Goal: Information Seeking & Learning: Learn about a topic

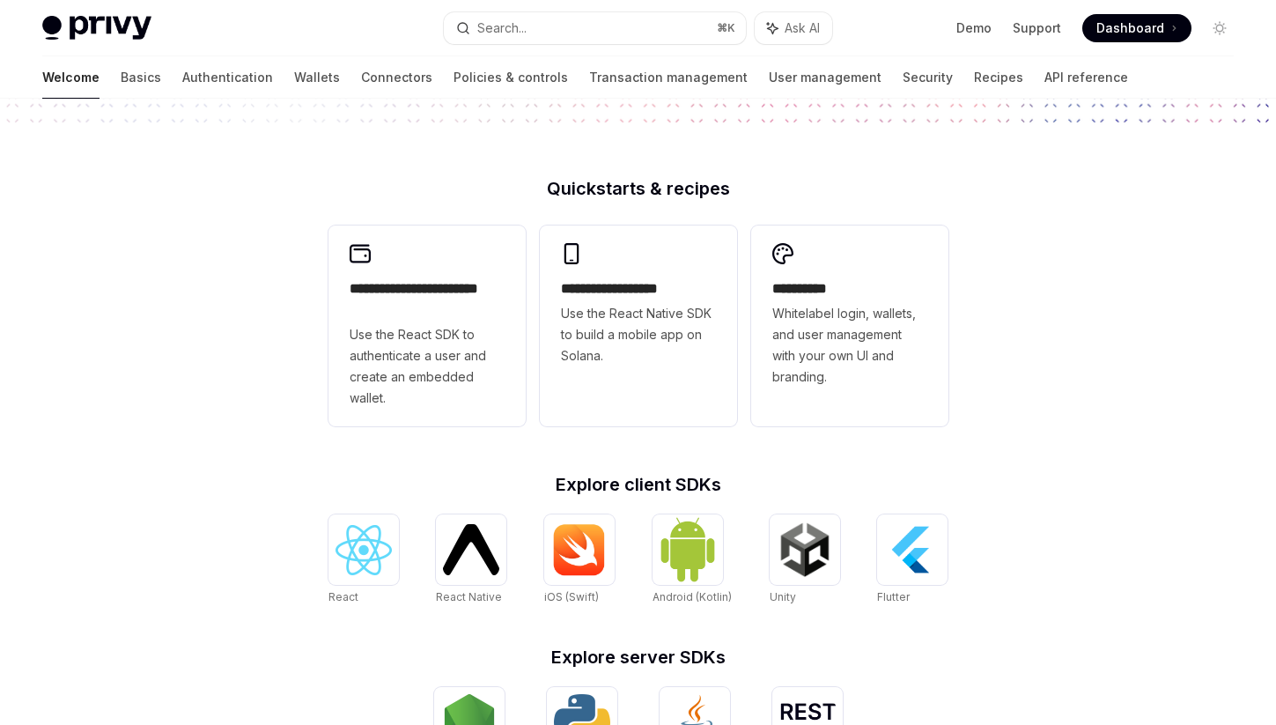
scroll to position [411, 0]
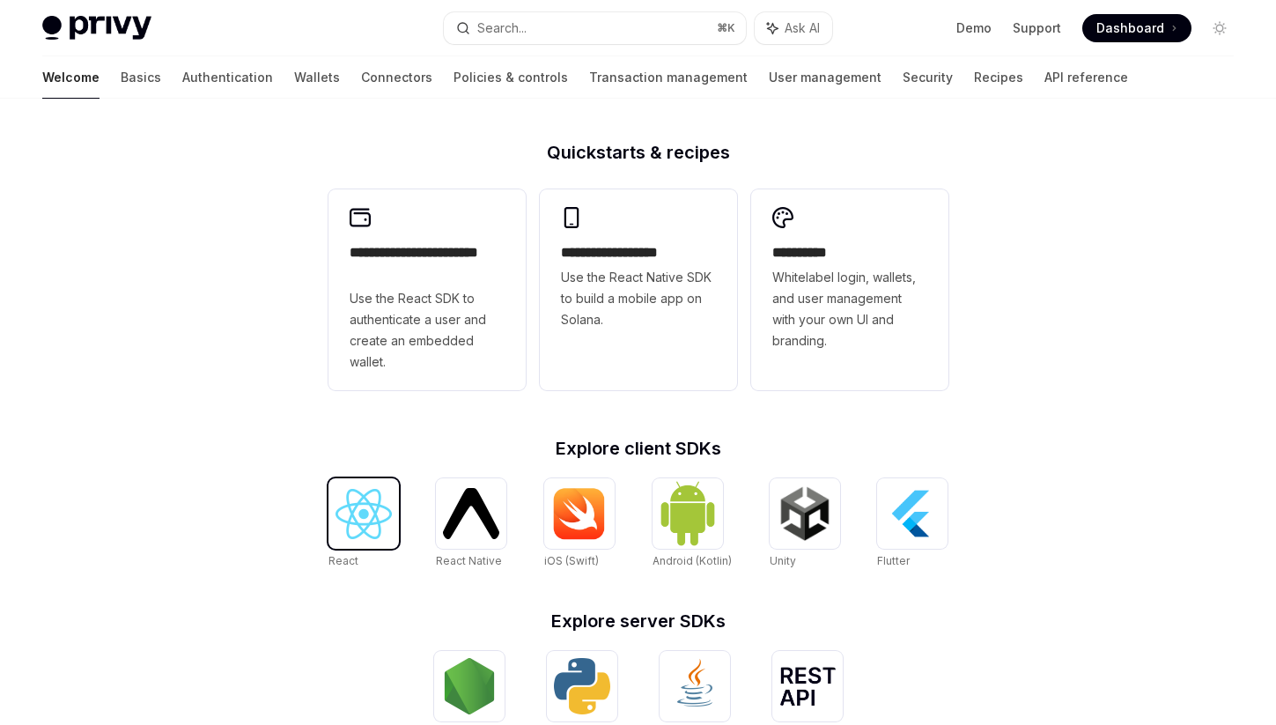
click at [375, 535] on img at bounding box center [363, 514] width 56 height 50
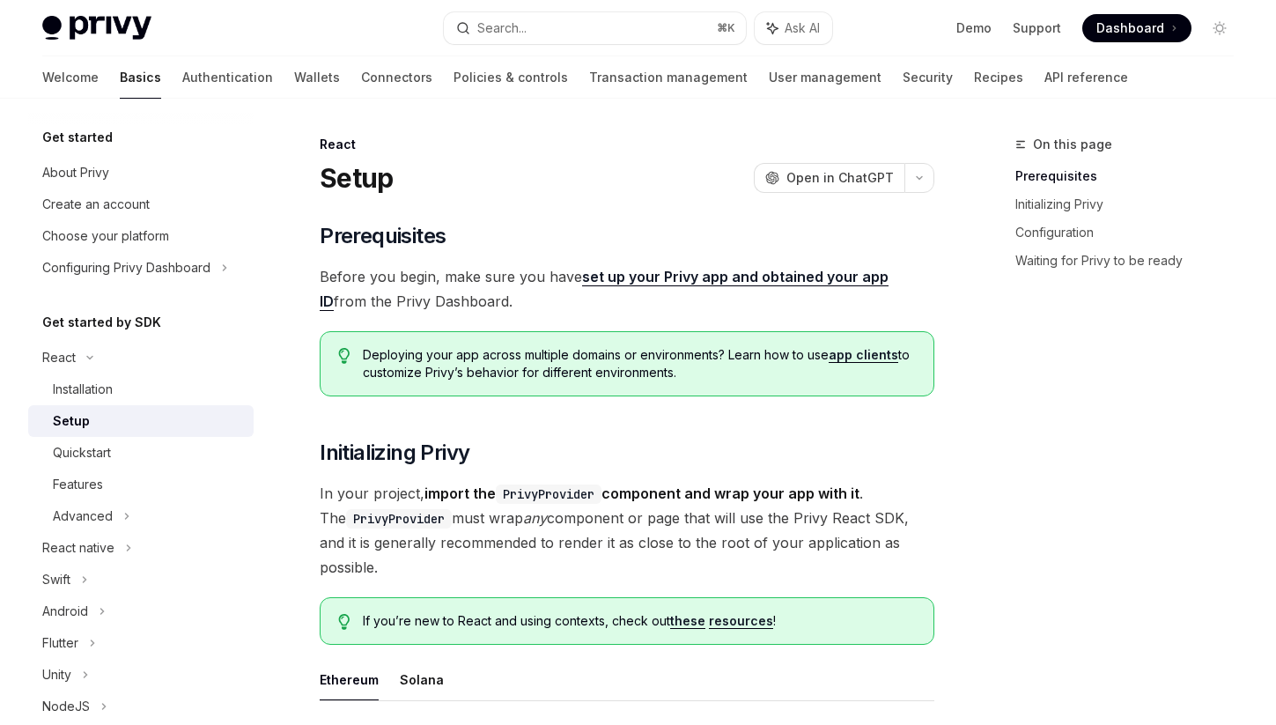
click at [714, 272] on link "set up your Privy app and obtained your app ID" at bounding box center [604, 289] width 569 height 43
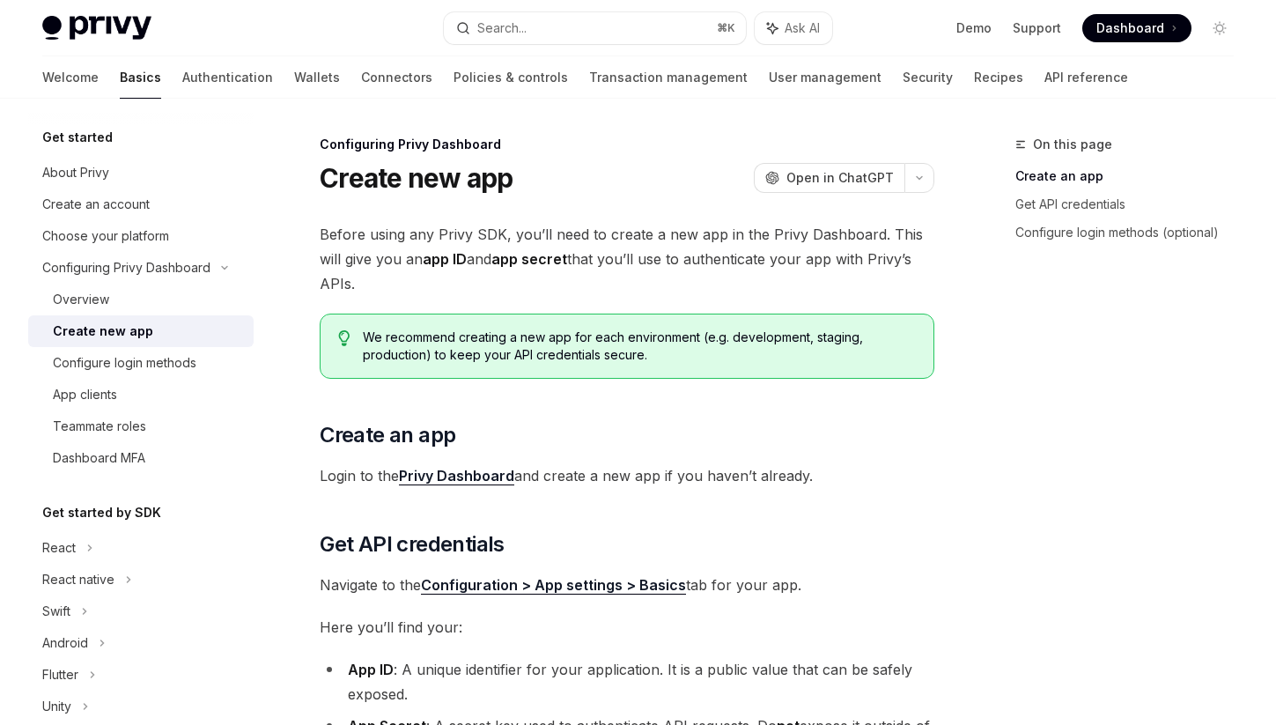
click at [446, 475] on link "Privy Dashboard" at bounding box center [456, 476] width 115 height 18
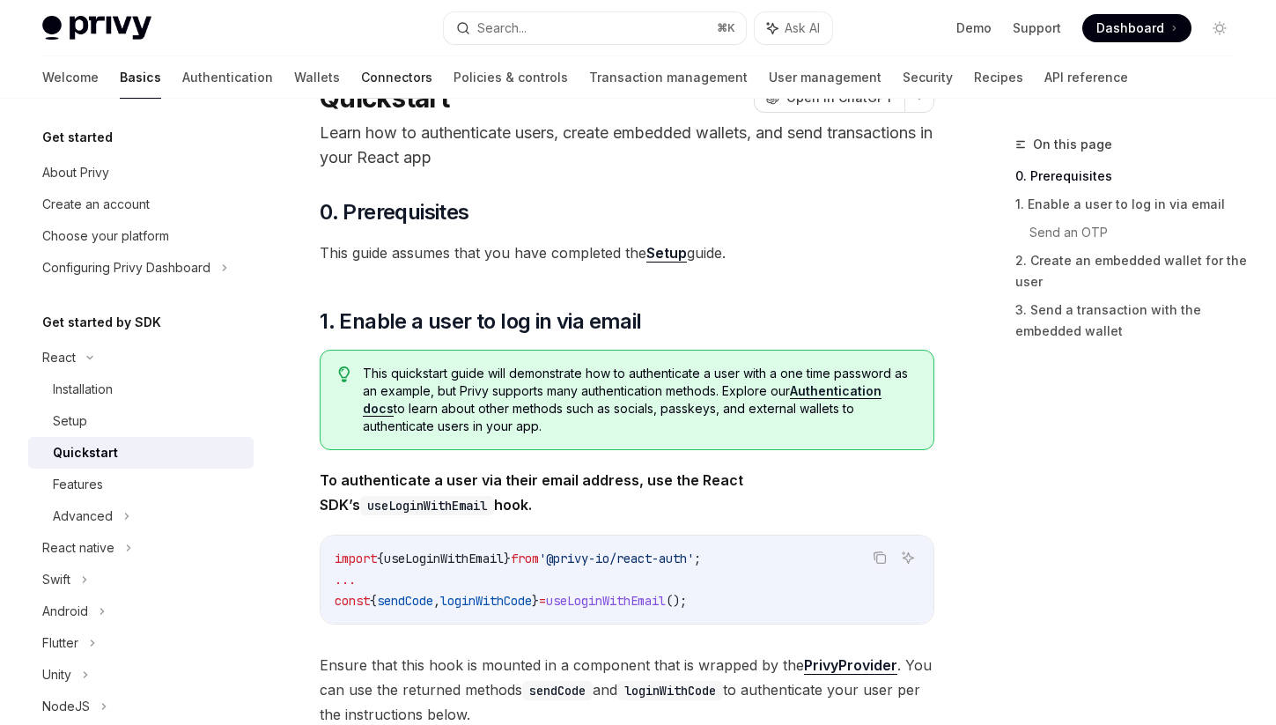
click at [361, 79] on link "Connectors" at bounding box center [396, 77] width 71 height 42
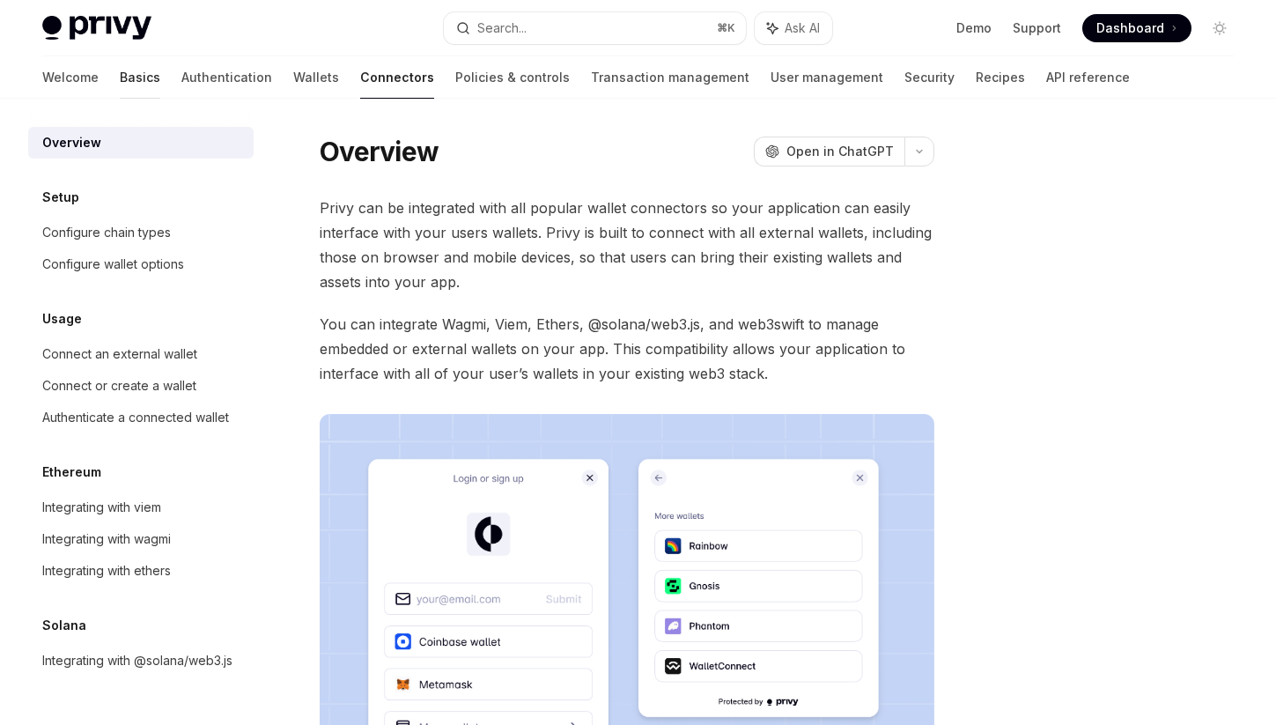
click at [120, 76] on link "Basics" at bounding box center [140, 77] width 41 height 42
type textarea "*"
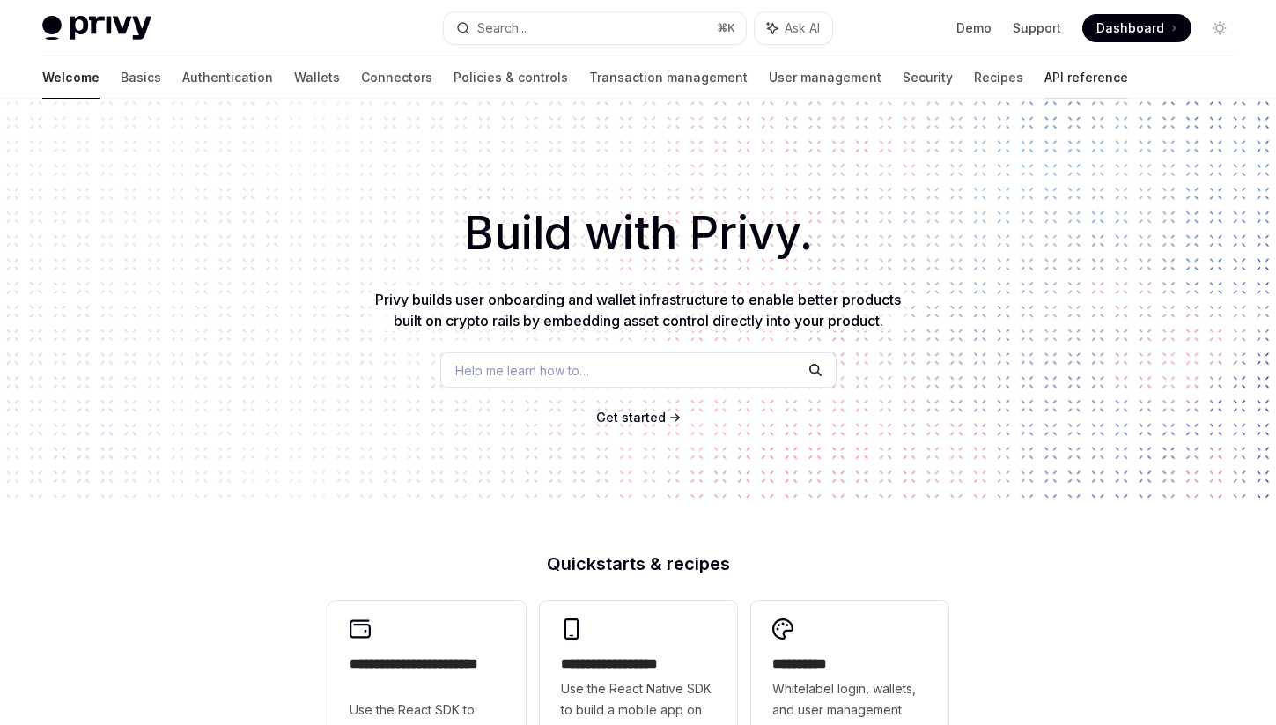
click at [1044, 80] on link "API reference" at bounding box center [1086, 77] width 84 height 42
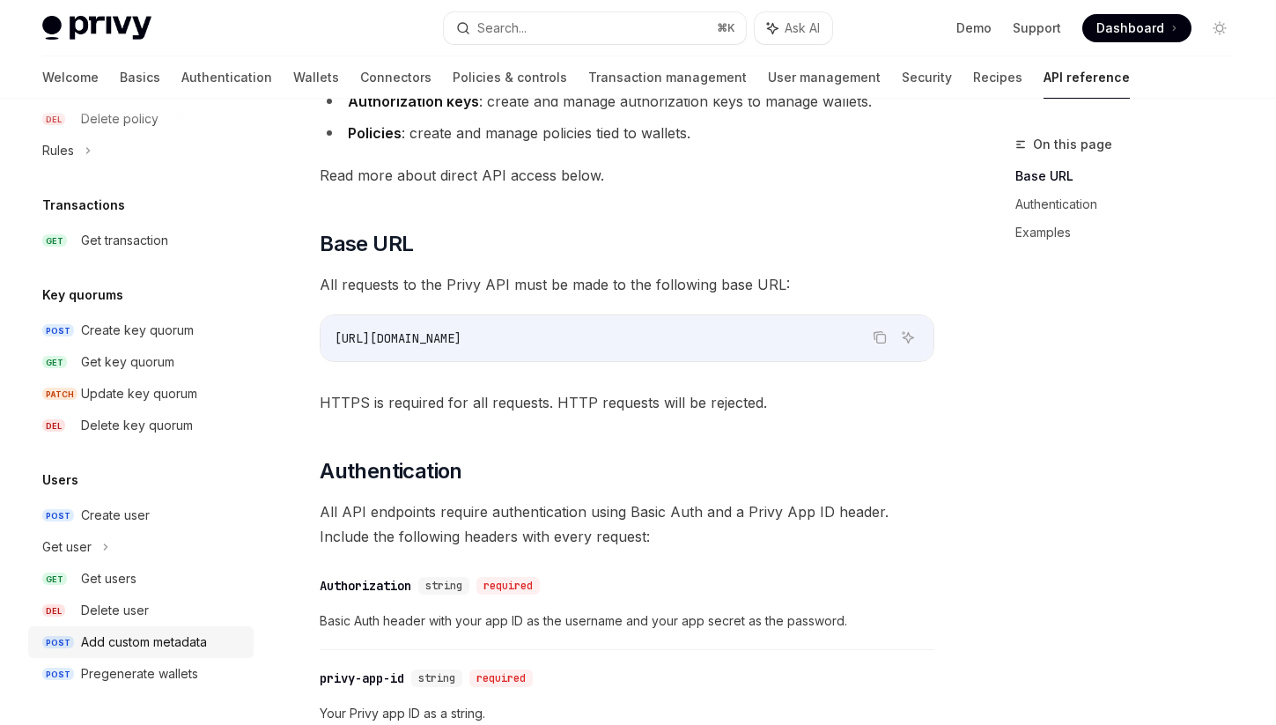
scroll to position [307, 0]
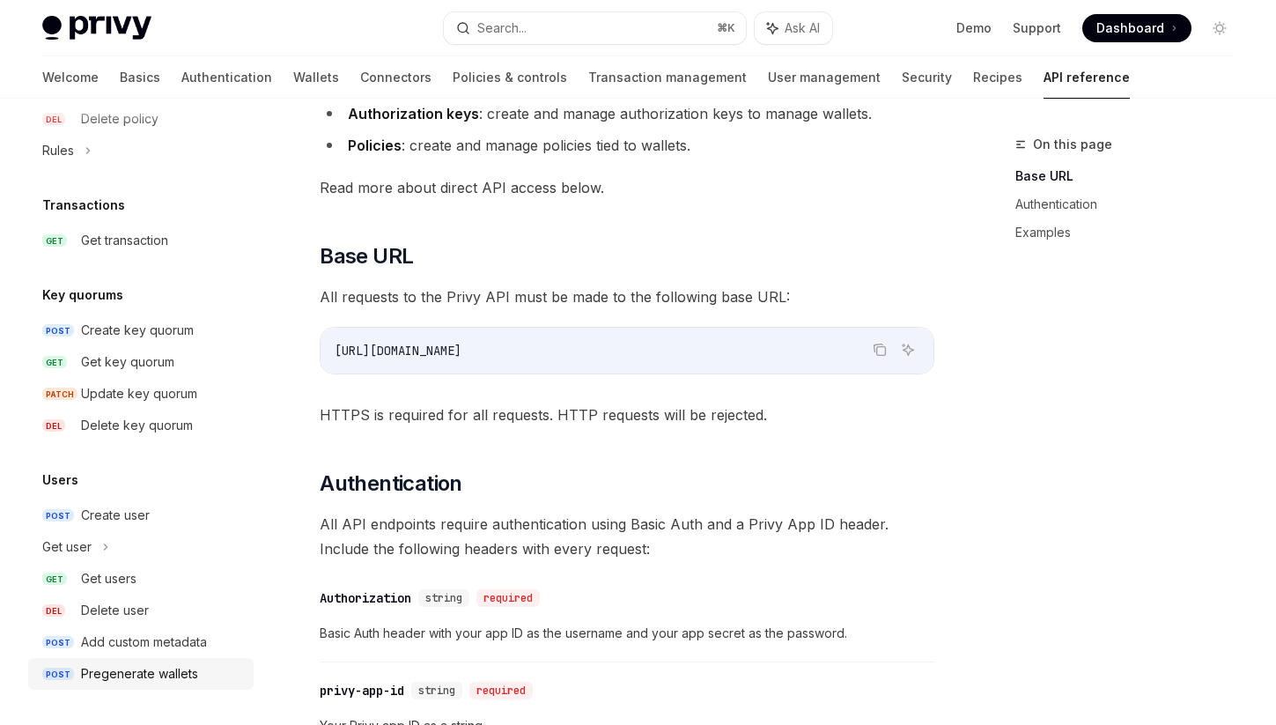
click at [158, 681] on div "Pregenerate wallets" at bounding box center [139, 673] width 117 height 21
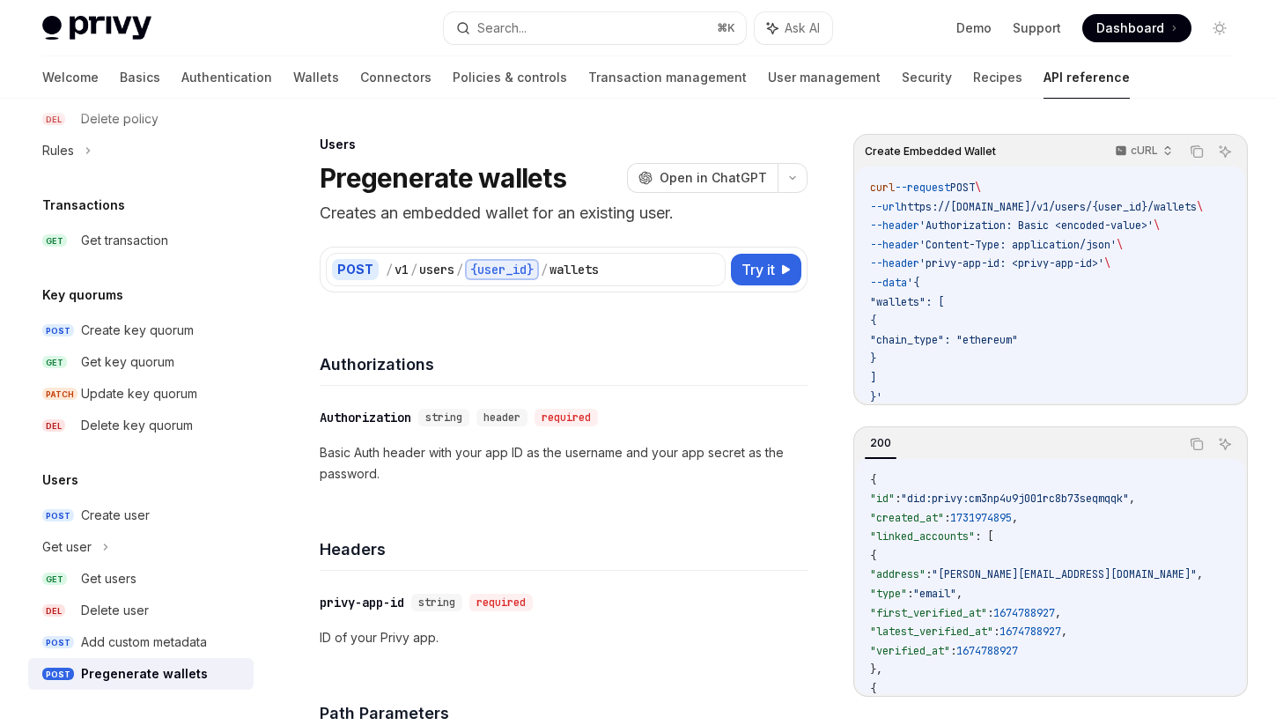
click at [589, 633] on p "ID of your Privy app." at bounding box center [564, 637] width 488 height 21
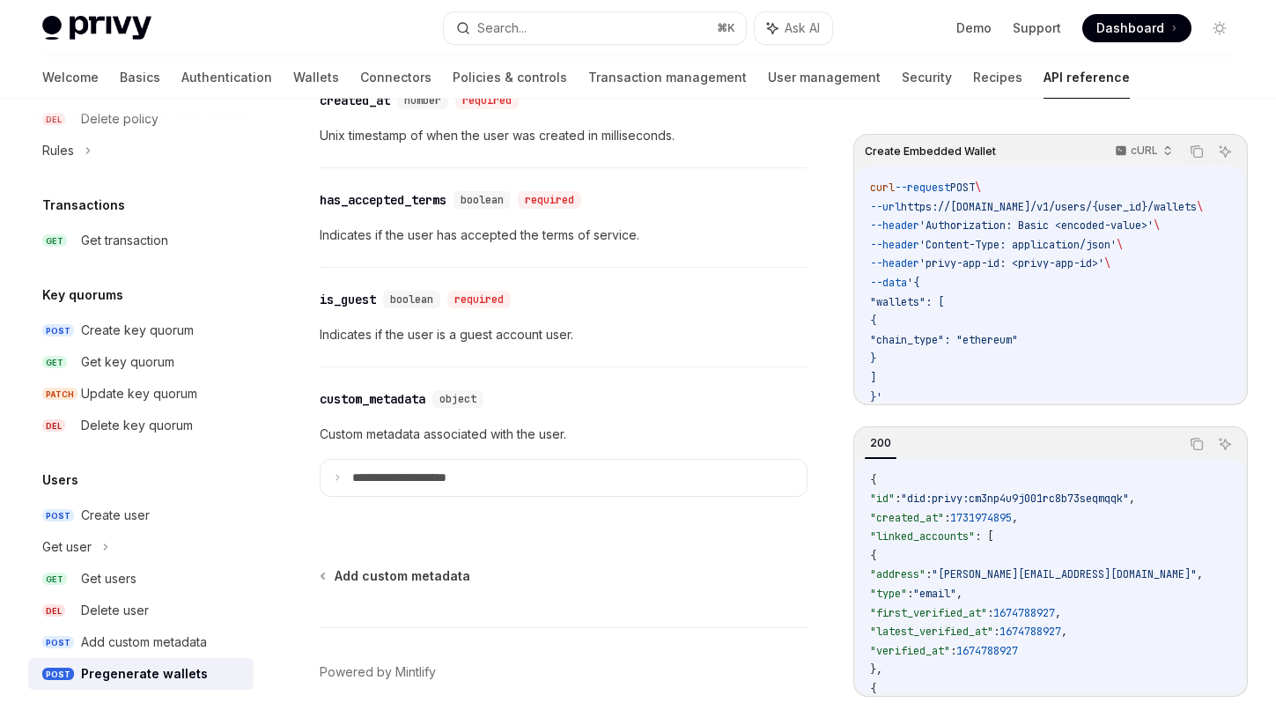
scroll to position [1750, 0]
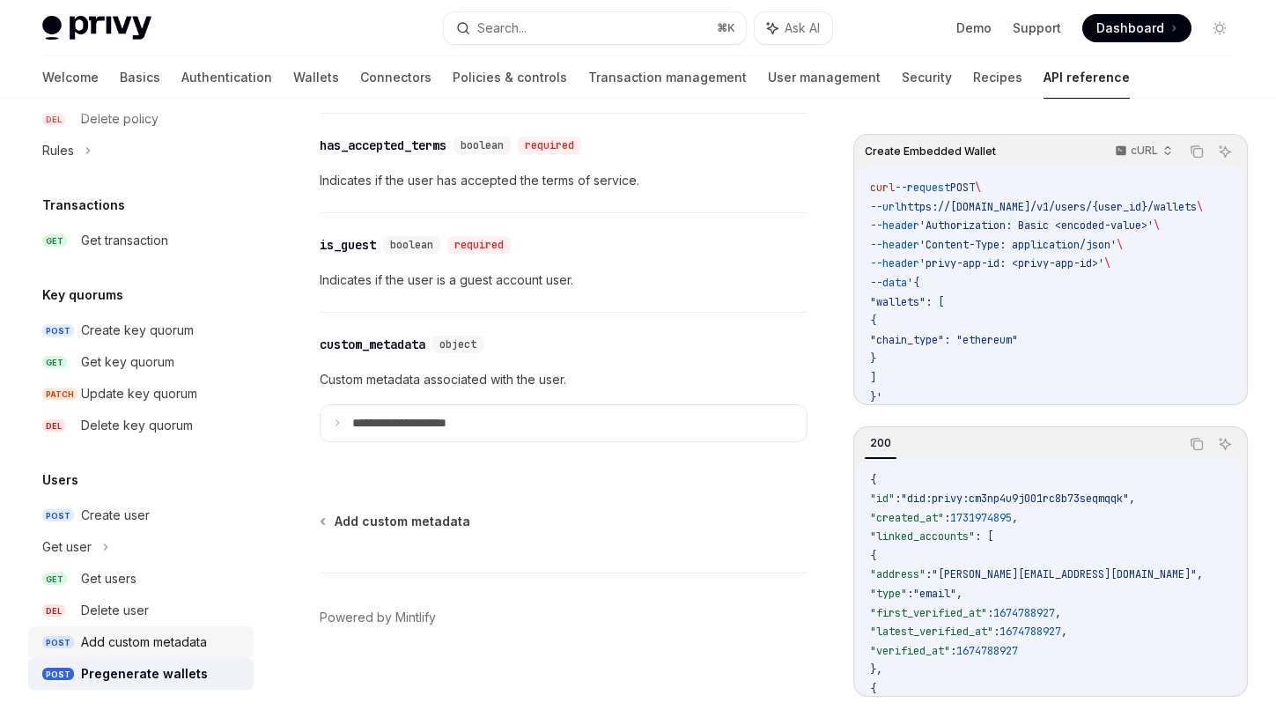
click at [173, 640] on div "Add custom metadata" at bounding box center [144, 641] width 126 height 21
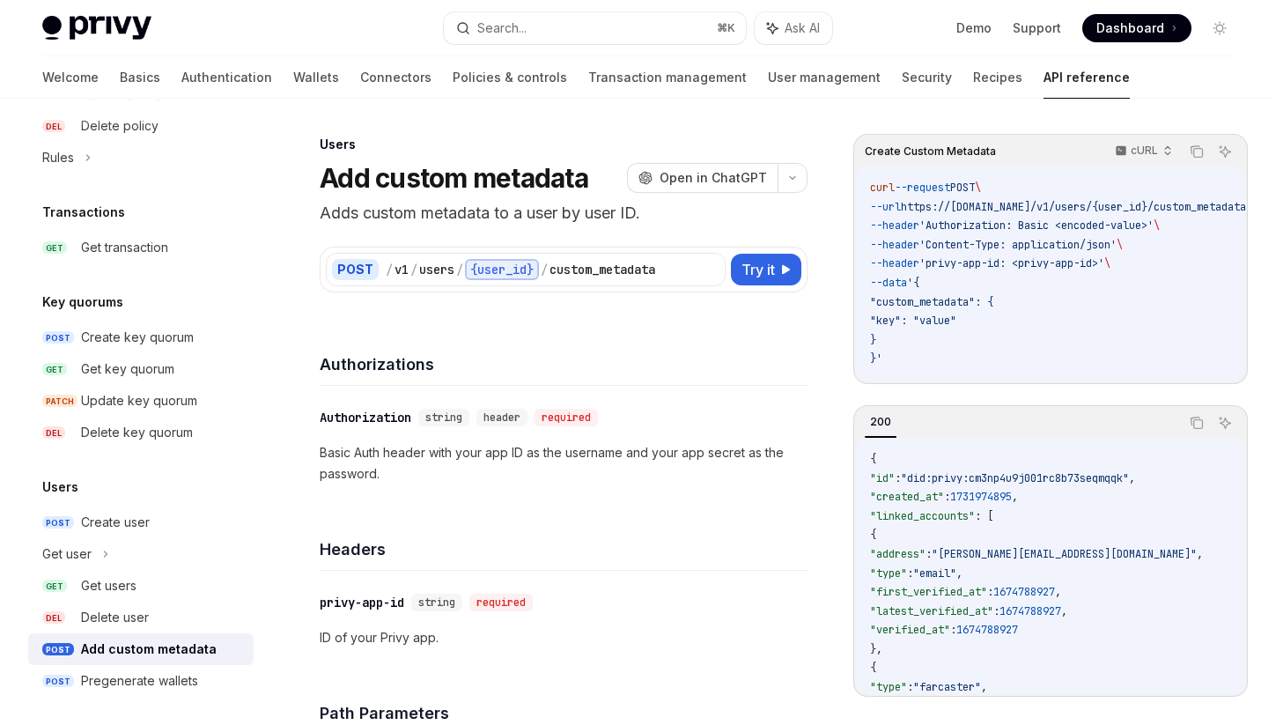
scroll to position [1094, 0]
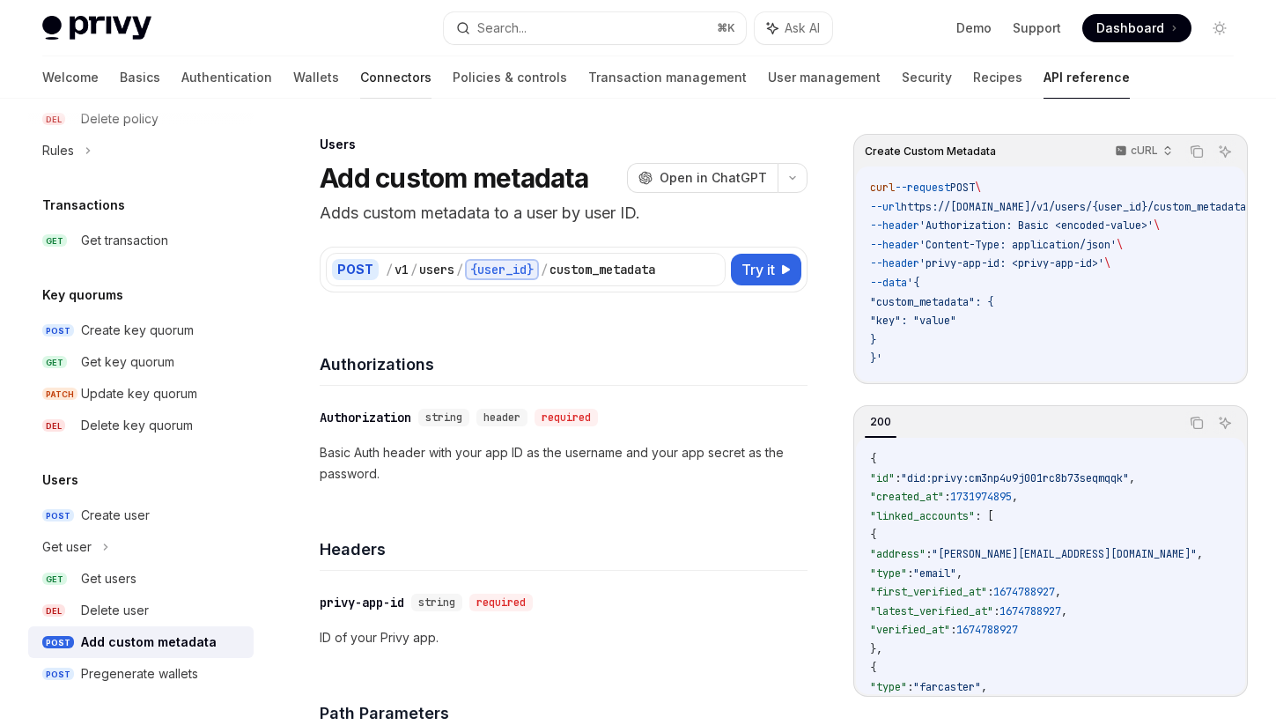
click at [360, 80] on link "Connectors" at bounding box center [395, 77] width 71 height 42
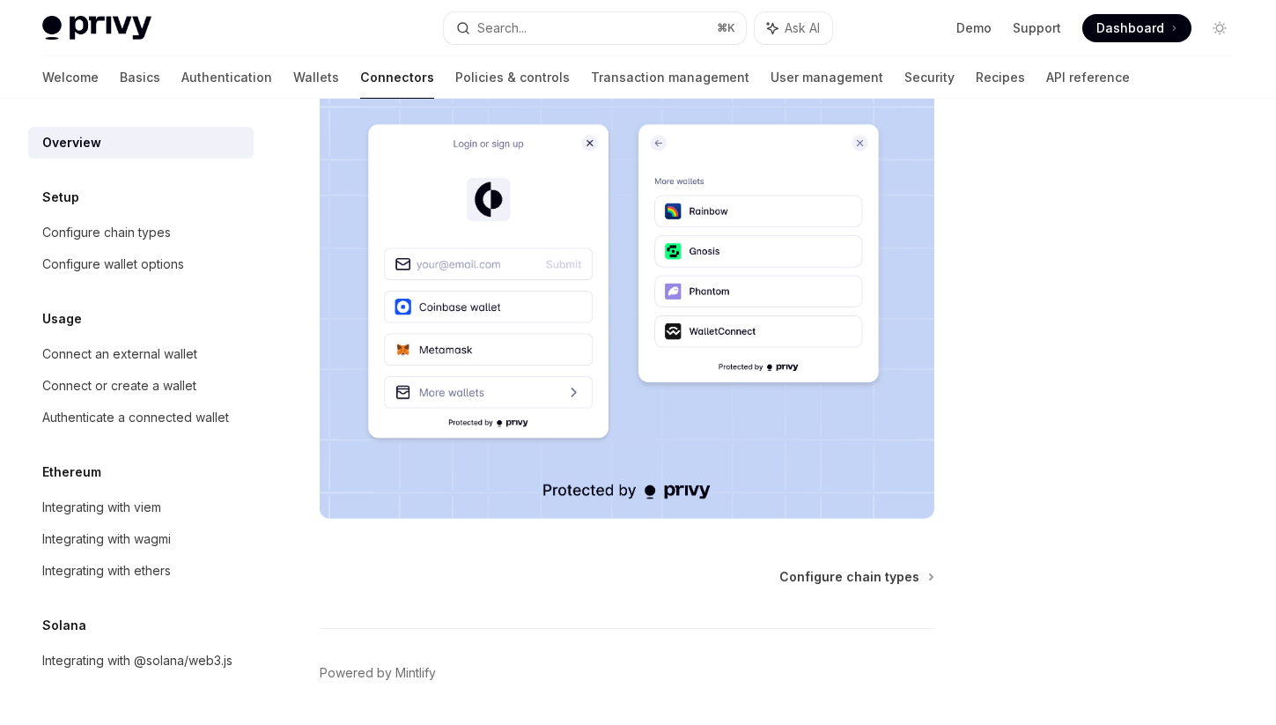
scroll to position [389, 0]
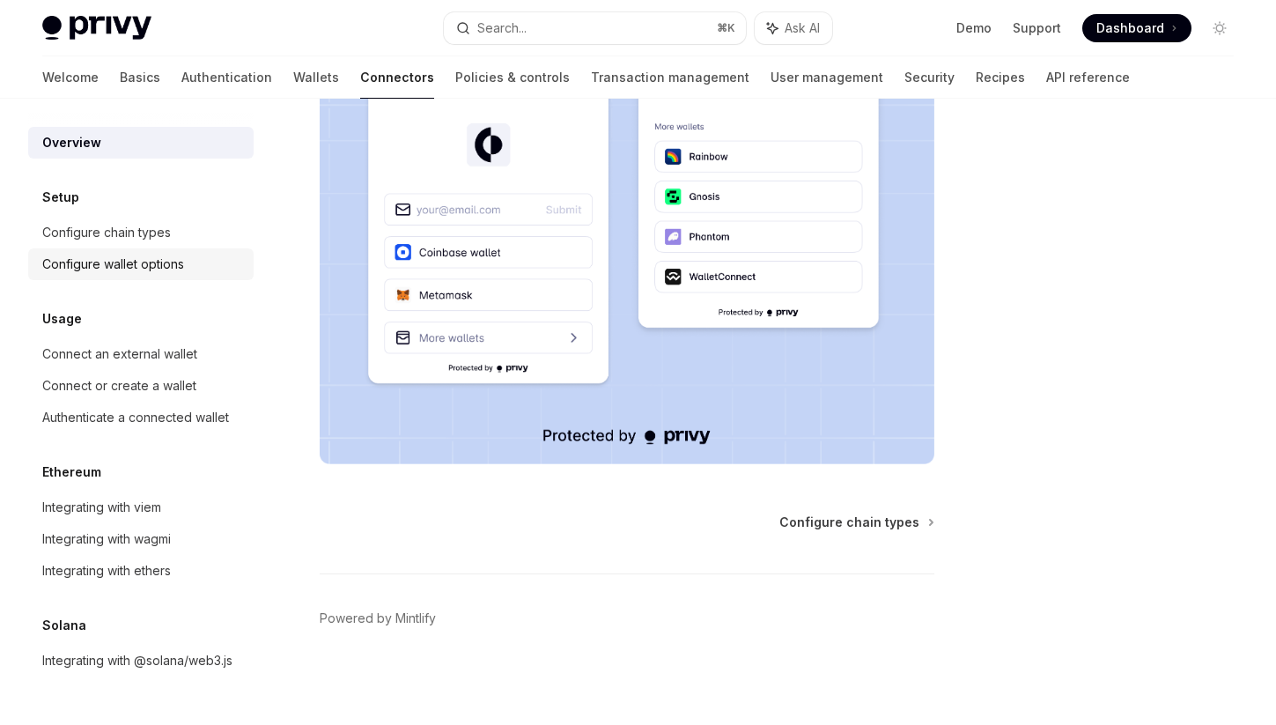
click at [187, 268] on div "Configure wallet options" at bounding box center [142, 264] width 201 height 21
type textarea "*"
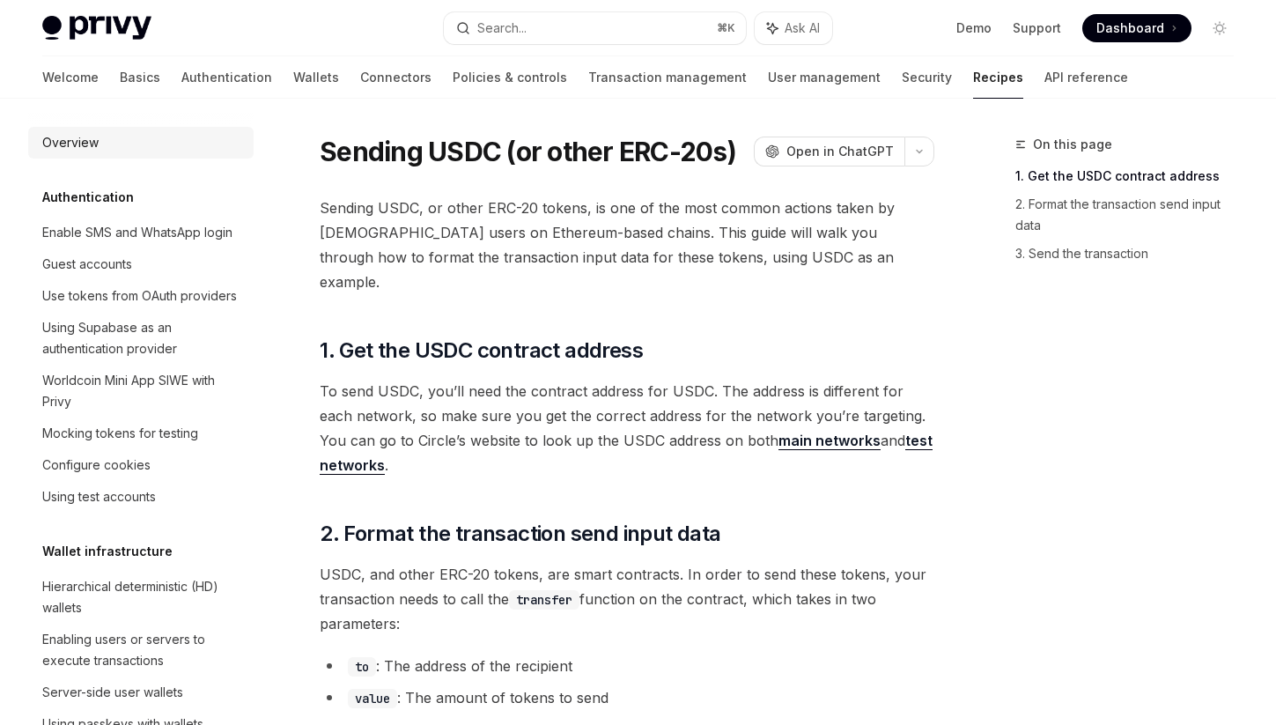
click at [243, 144] on link "Overview" at bounding box center [140, 143] width 225 height 32
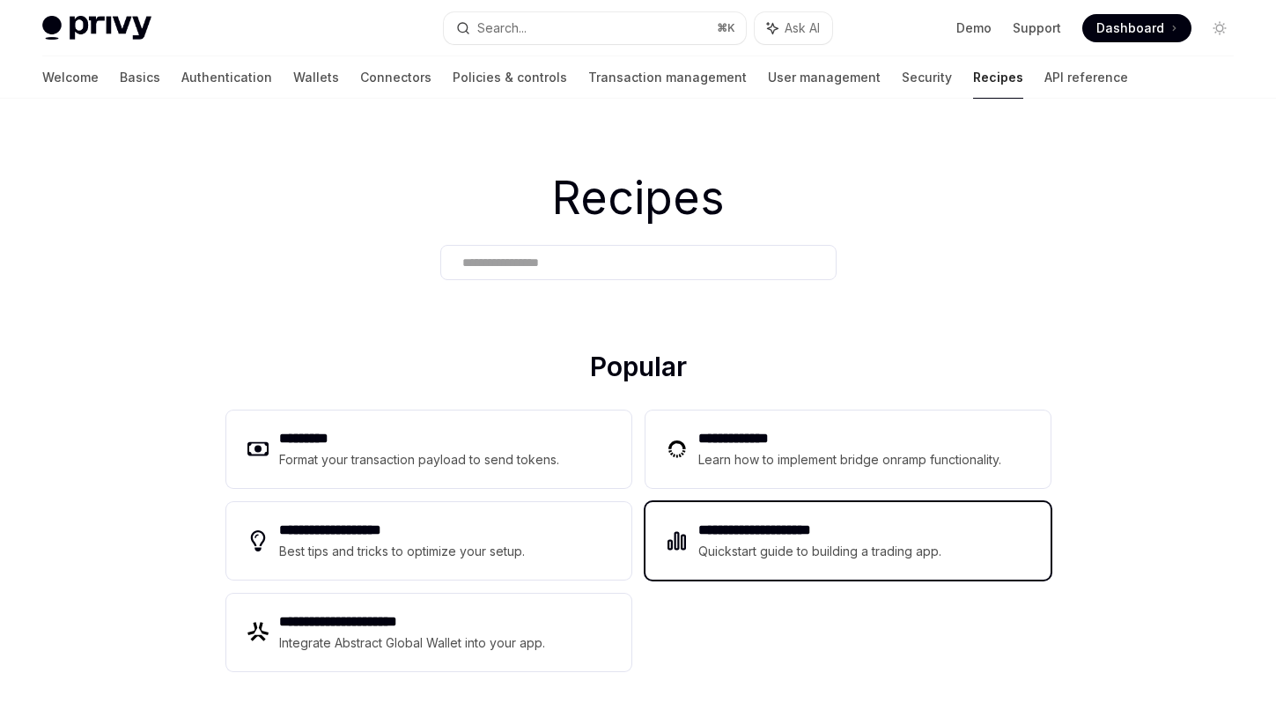
click at [728, 524] on h2 "**********" at bounding box center [820, 529] width 244 height 21
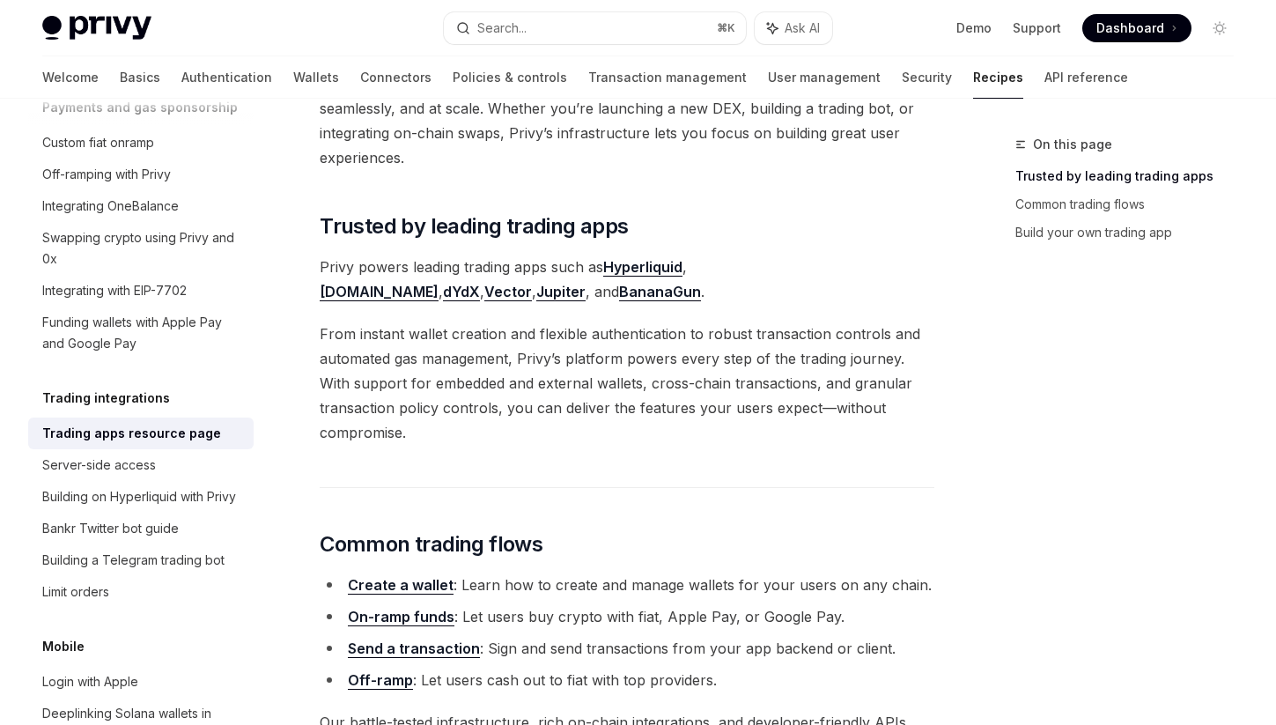
scroll to position [150, 0]
click at [1069, 233] on link "Build your own trading app" at bounding box center [1131, 232] width 232 height 28
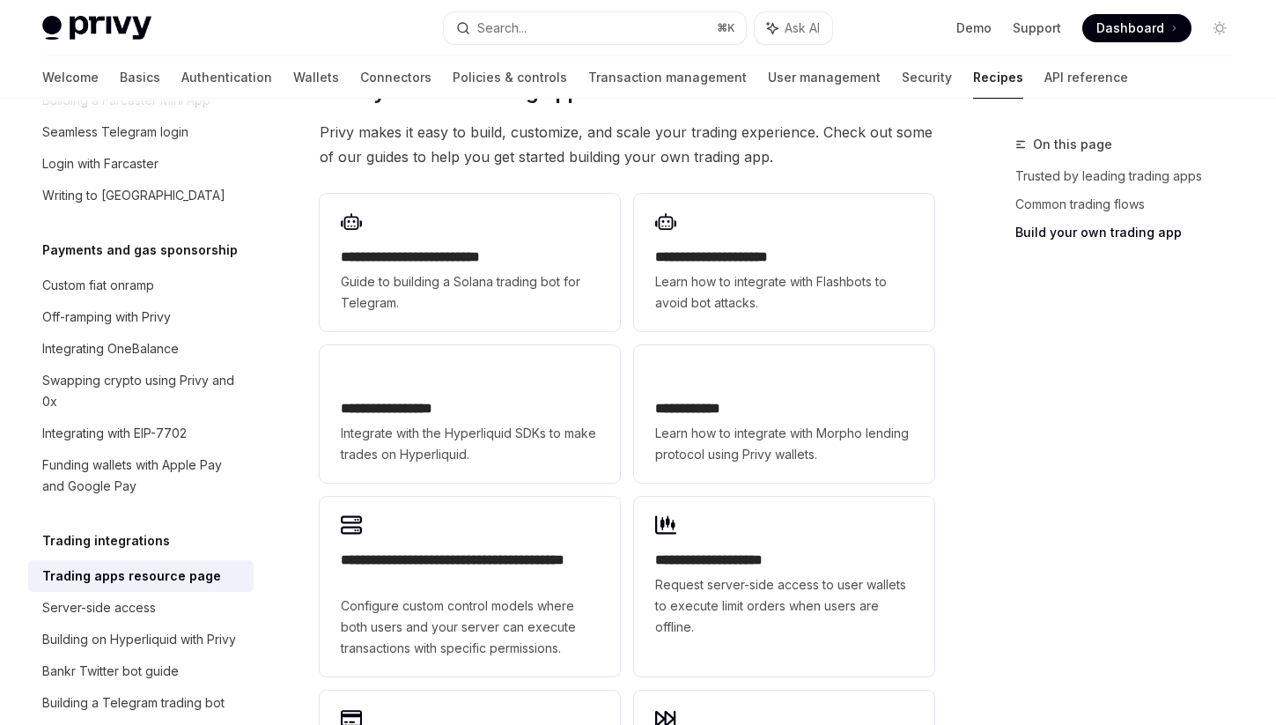
scroll to position [1412, 0]
click at [135, 336] on div "Integrating OneBalance" at bounding box center [110, 346] width 136 height 21
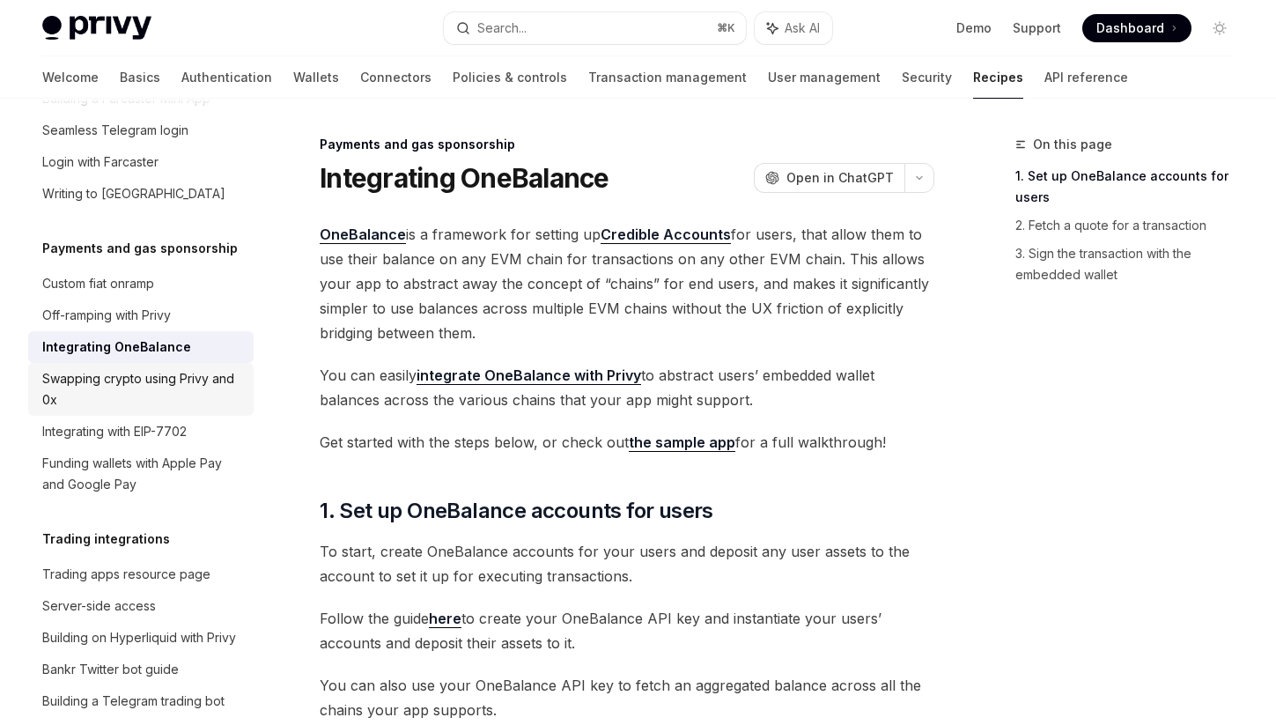
click at [139, 368] on div "Swapping crypto using Privy and 0x" at bounding box center [142, 389] width 201 height 42
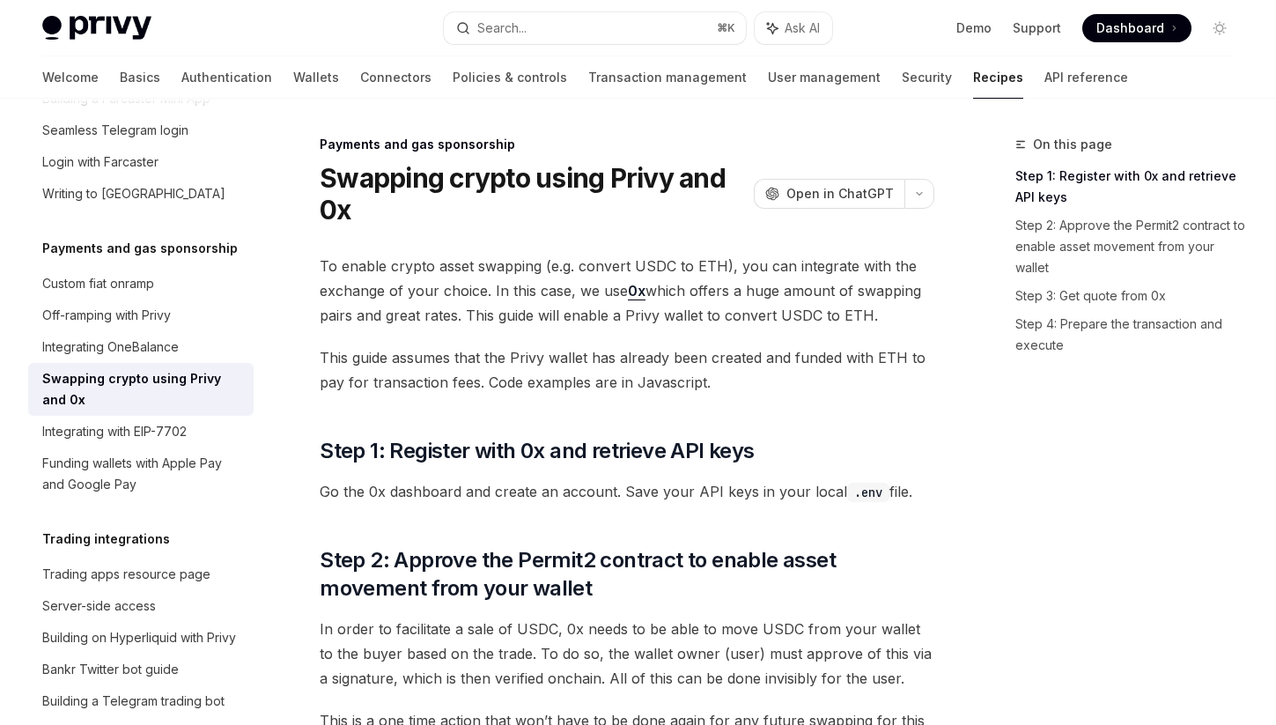
click at [517, 379] on span "This guide assumes that the Privy wallet has already been created and funded wi…" at bounding box center [627, 369] width 615 height 49
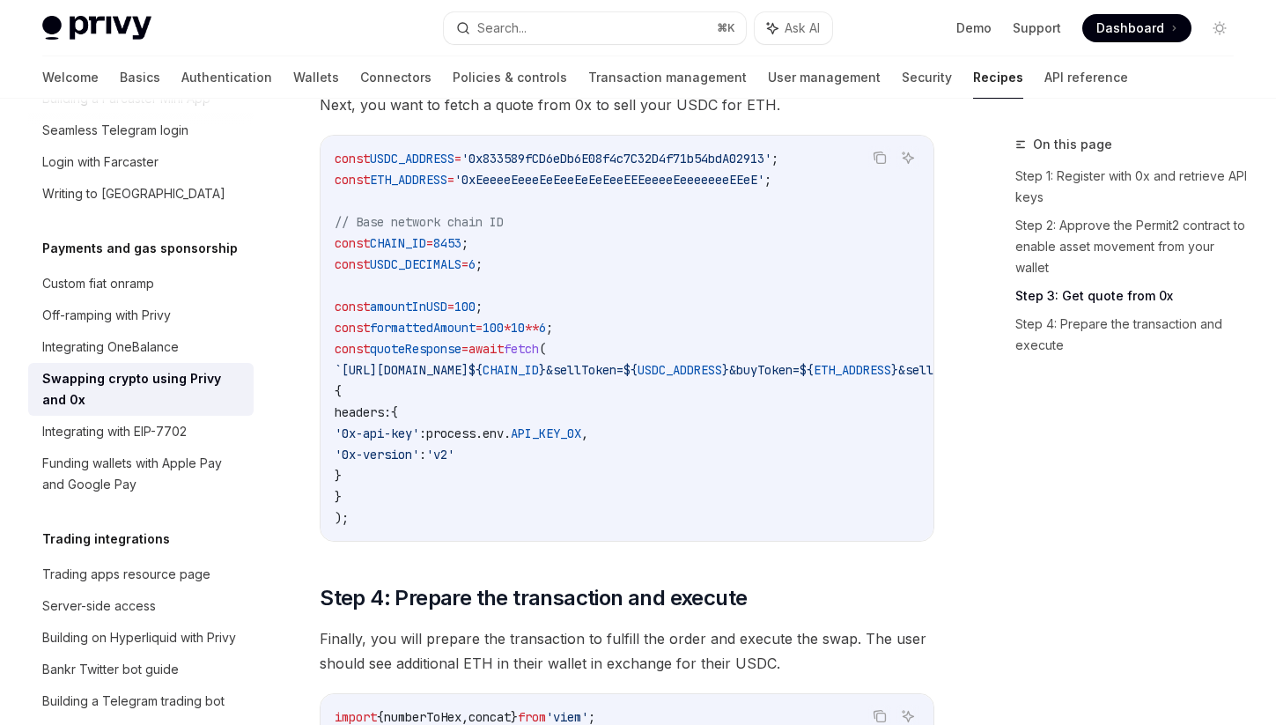
scroll to position [1429, 0]
click at [173, 421] on div "Integrating with EIP-7702" at bounding box center [114, 431] width 144 height 21
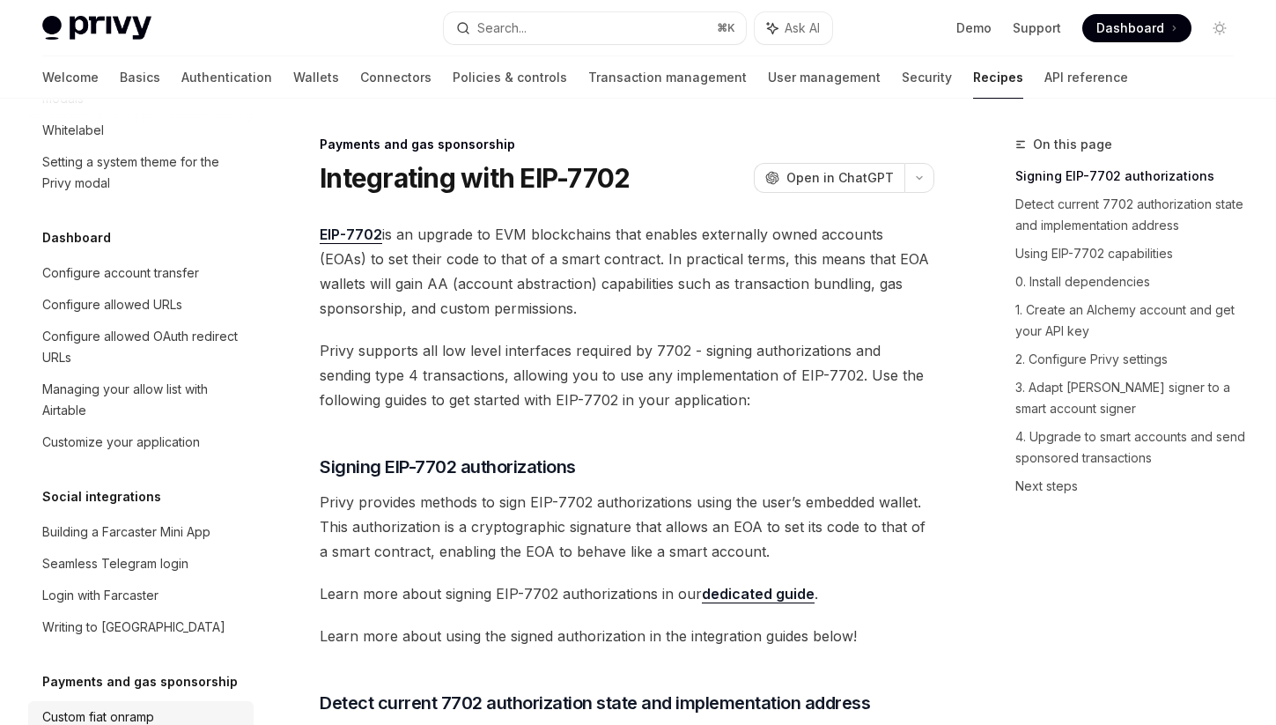
scroll to position [976, 0]
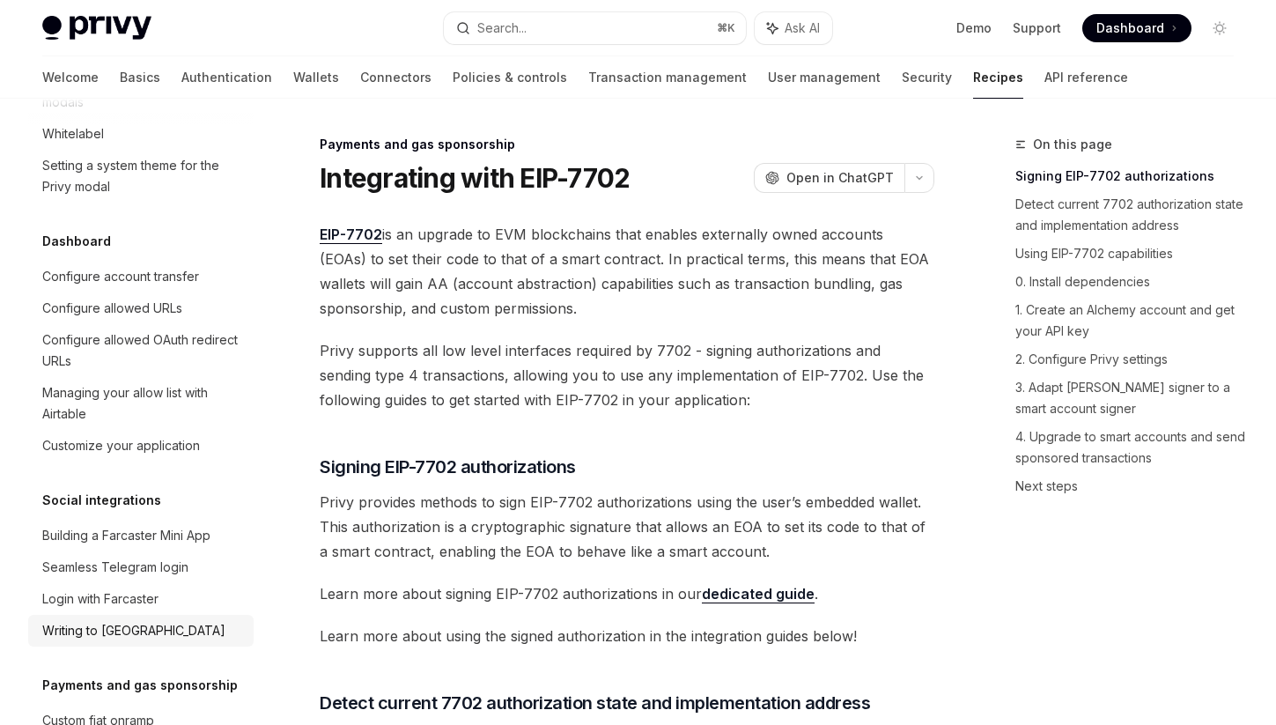
click at [70, 620] on div "Writing to [GEOGRAPHIC_DATA]" at bounding box center [133, 630] width 183 height 21
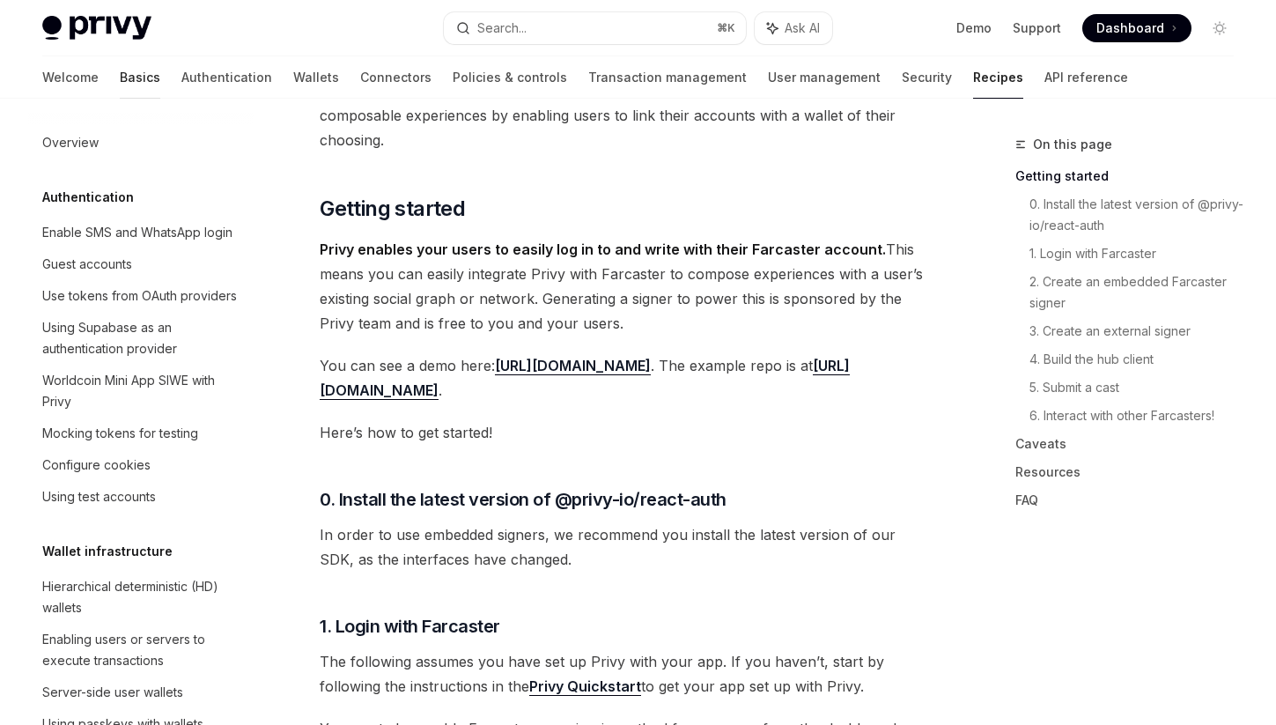
click at [120, 72] on link "Basics" at bounding box center [140, 77] width 41 height 42
type textarea "*"
